Goal: Information Seeking & Learning: Learn about a topic

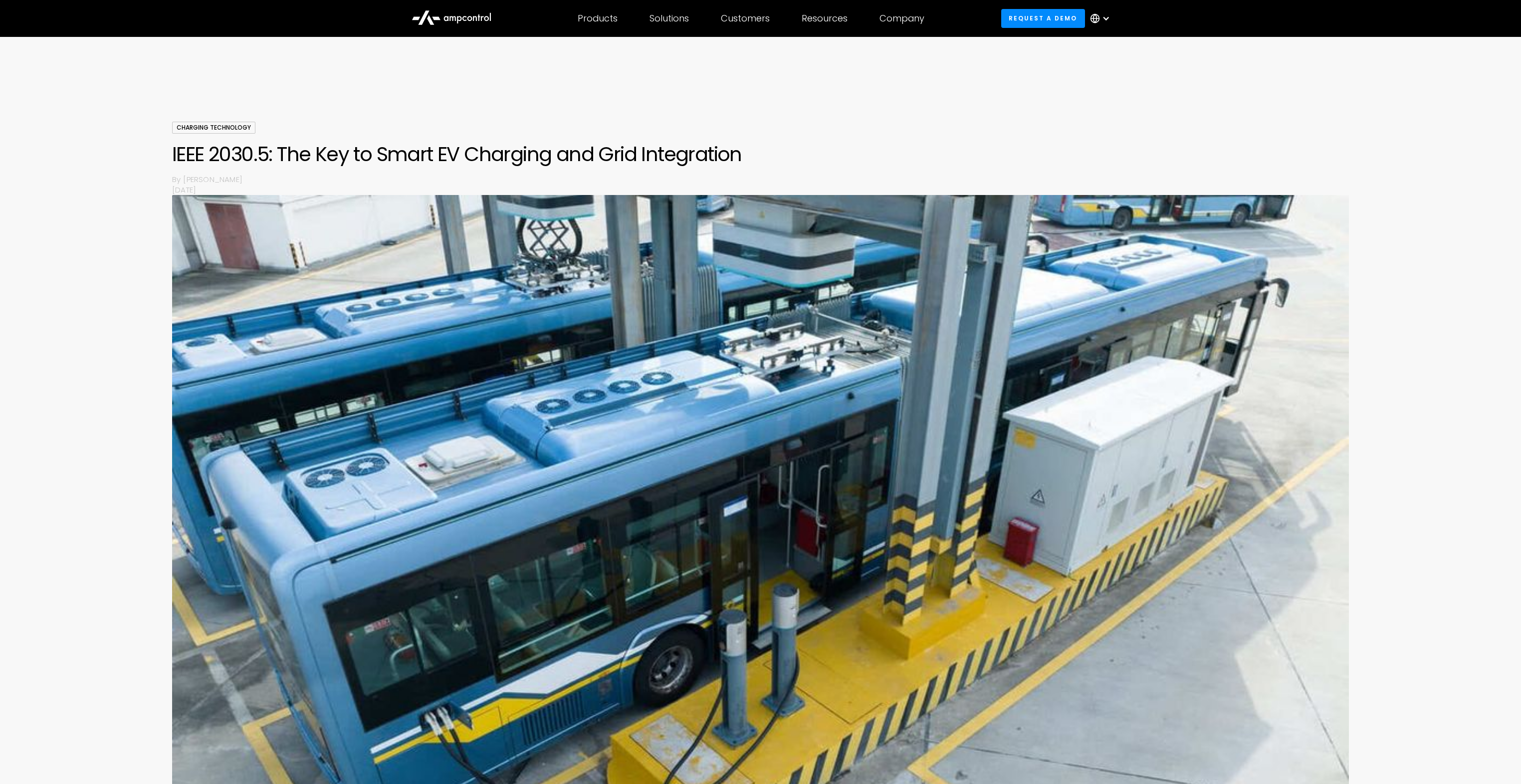
scroll to position [1571, 0]
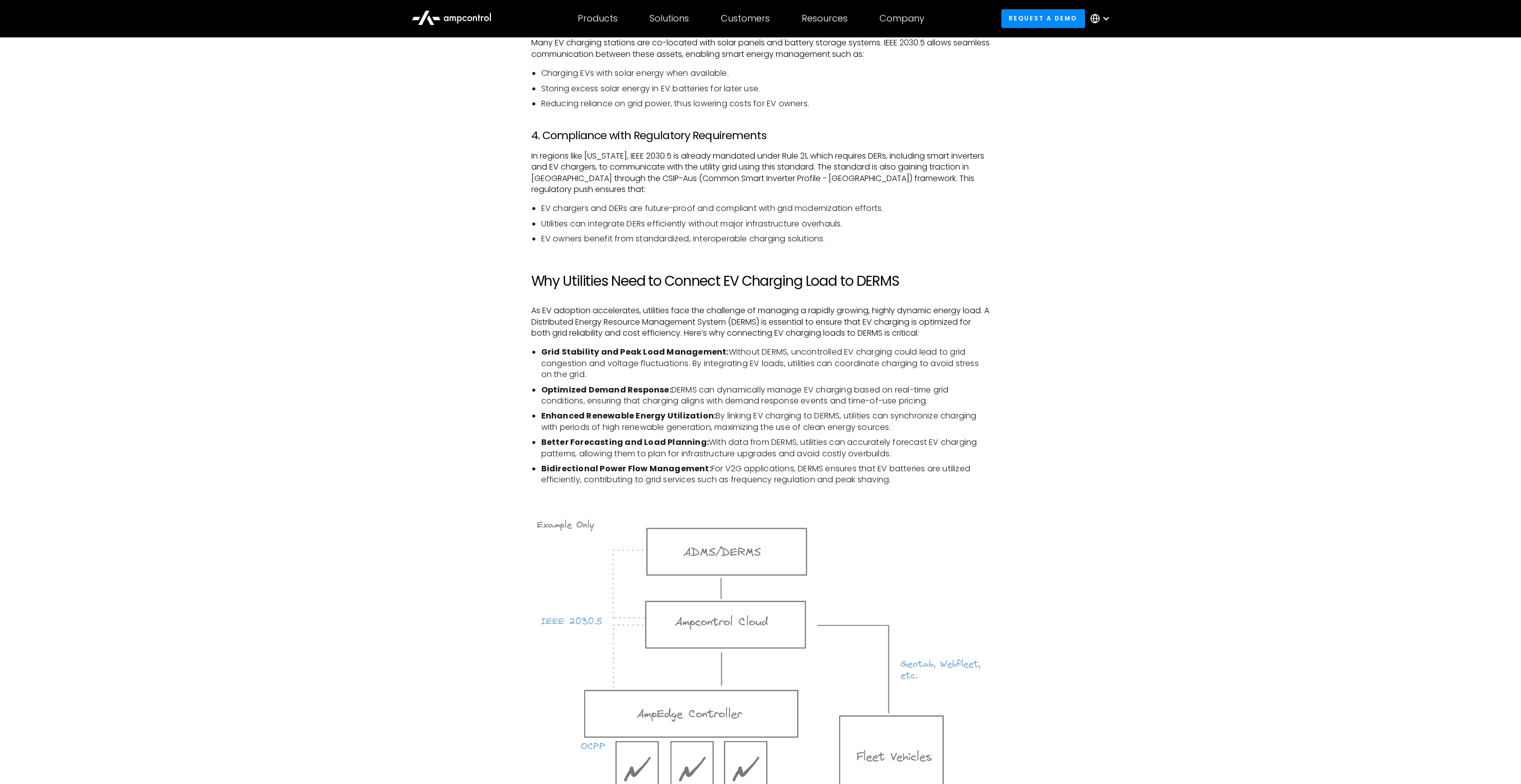
click at [199, 645] on div "Introduction As the number of electric vehicles (EVs) on the road continues to …" at bounding box center [760, 282] width 1521 height 2003
click at [1238, 203] on div "Introduction As the number of electric vehicles (EVs) on the road continues to …" at bounding box center [760, 282] width 1521 height 2003
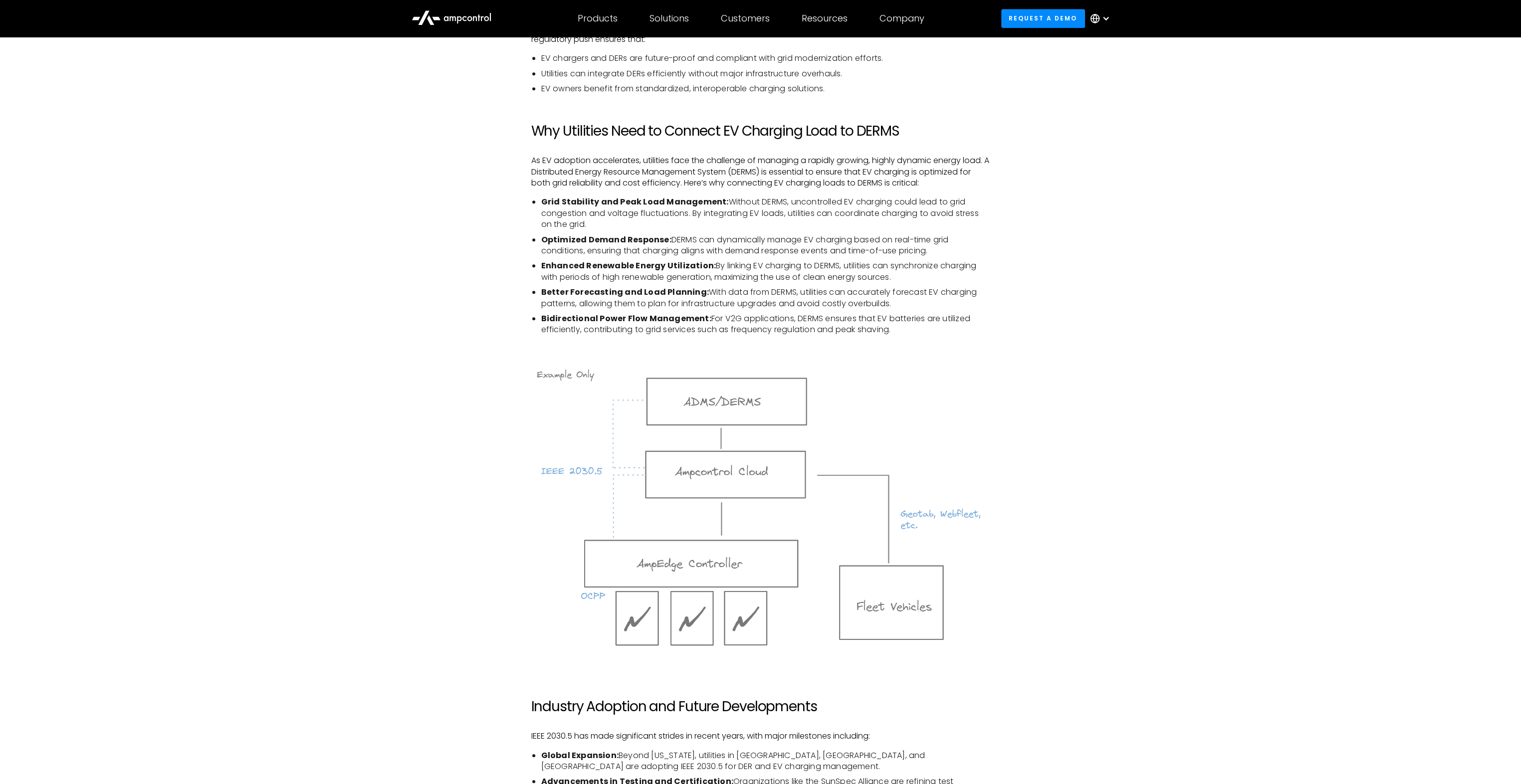
scroll to position [1771, 0]
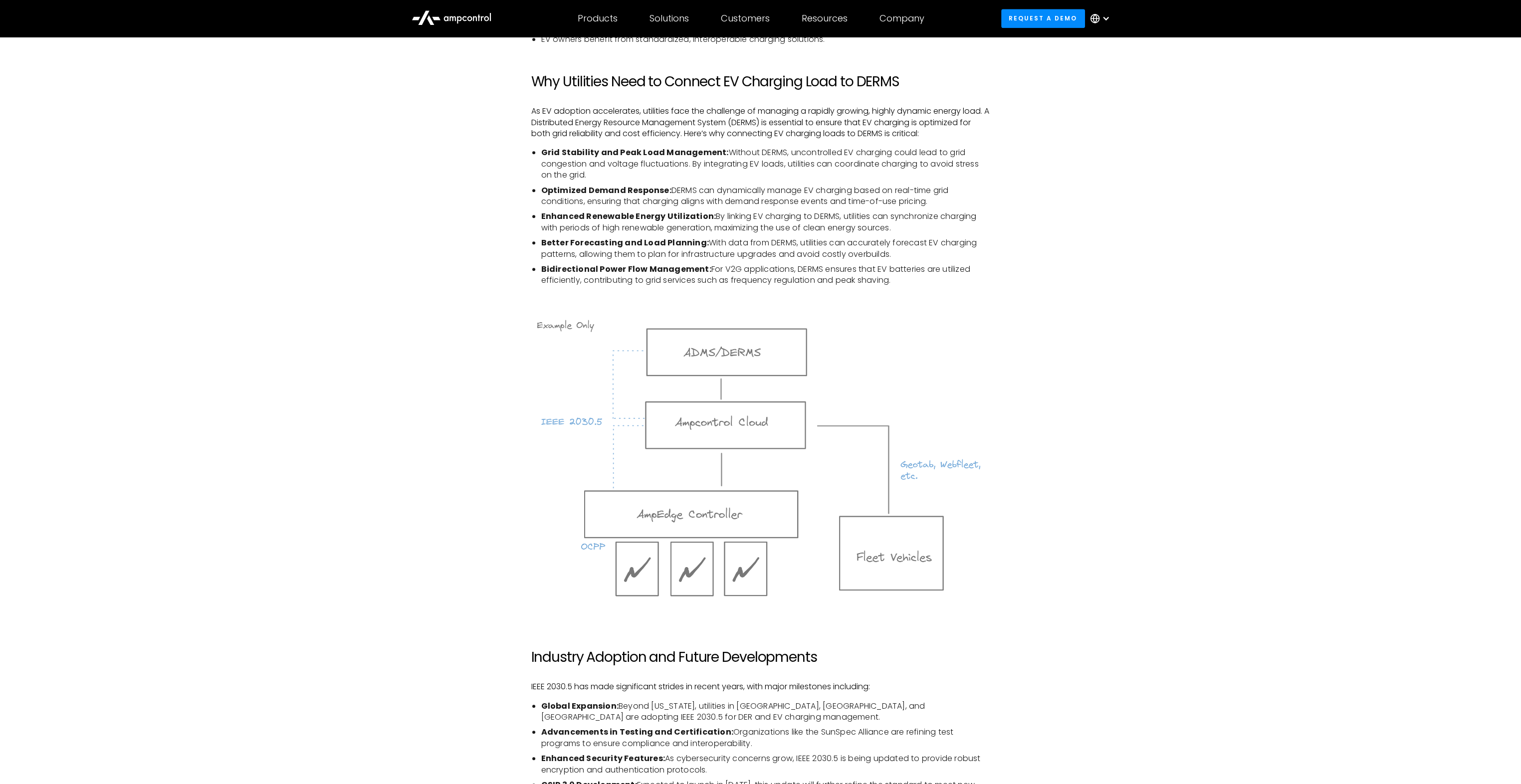
click at [1090, 388] on div "Introduction As the number of electric vehicles (EVs) on the road continues to …" at bounding box center [760, 80] width 718 height 1899
click at [488, 398] on div "Introduction As the number of electric vehicles (EVs) on the road continues to …" at bounding box center [760, 80] width 718 height 1899
drag, startPoint x: 1365, startPoint y: 78, endPoint x: 1401, endPoint y: 0, distance: 85.9
click at [1367, 75] on div "Introduction As the number of electric vehicles (EVs) on the road continues to …" at bounding box center [760, 82] width 1521 height 2003
click at [1219, 554] on div "Introduction As the number of electric vehicles (EVs) on the road continues to …" at bounding box center [760, 82] width 1521 height 2003
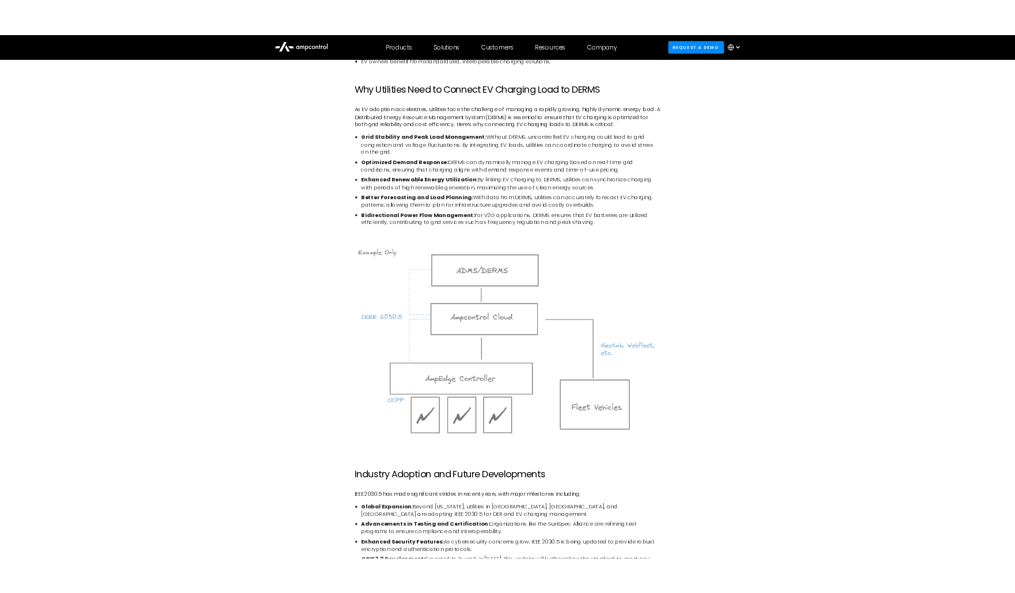
scroll to position [1730, 0]
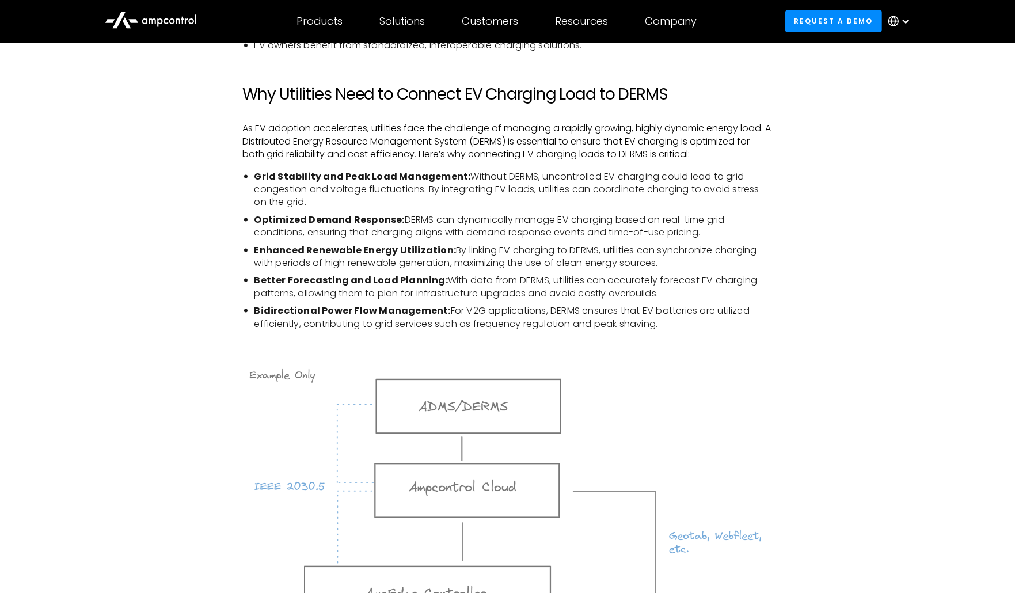
click at [83, 368] on div "Introduction As the number of electric vehicles (EVs) on the road continues to …" at bounding box center [507, 95] width 1015 height 2312
click at [840, 545] on div "Introduction As the number of electric vehicles (EVs) on the road continues to …" at bounding box center [507, 92] width 829 height 2192
click at [876, 235] on div "Introduction As the number of electric vehicles (EVs) on the road continues to …" at bounding box center [507, 92] width 829 height 2192
click at [827, 259] on div "Introduction As the number of electric vehicles (EVs) on the road continues to …" at bounding box center [507, 92] width 829 height 2192
click at [899, 496] on div "Introduction As the number of electric vehicles (EVs) on the road continues to …" at bounding box center [507, 92] width 829 height 2192
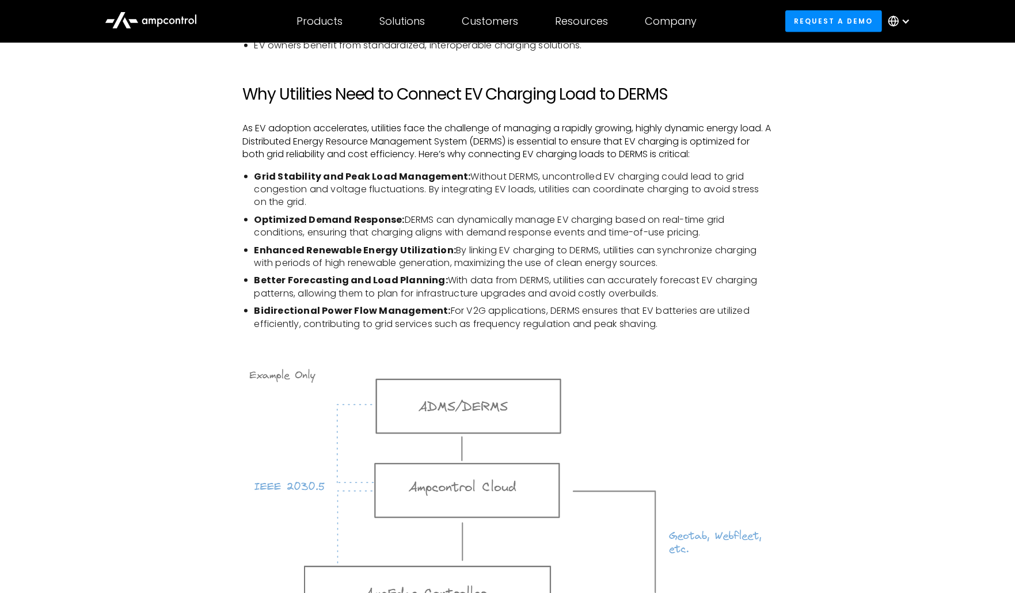
click at [937, 492] on div "Introduction As the number of electric vehicles (EVs) on the road continues to …" at bounding box center [507, 95] width 1015 height 2312
click at [10, 250] on div "Introduction As the number of electric vehicles (EVs) on the road continues to …" at bounding box center [507, 95] width 1015 height 2312
click at [973, 397] on div "Introduction As the number of electric vehicles (EVs) on the road continues to …" at bounding box center [507, 95] width 1015 height 2312
click at [851, 249] on div "Introduction As the number of electric vehicles (EVs) on the road continues to …" at bounding box center [507, 92] width 829 height 2192
